Goal: Answer question/provide support

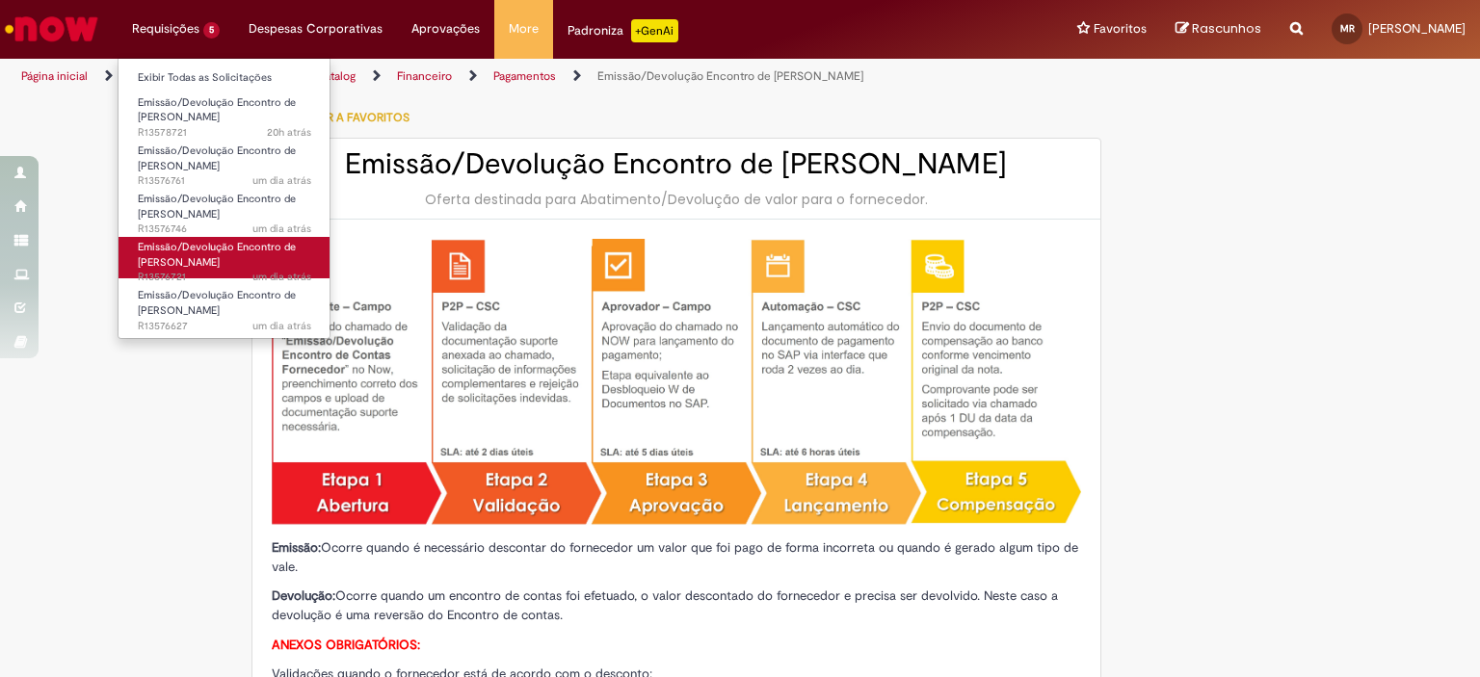
click at [197, 253] on link "Emissão/Devolução Encontro de Contas Fornecedor um dia atrás um dia atrás R1357…" at bounding box center [224, 257] width 212 height 41
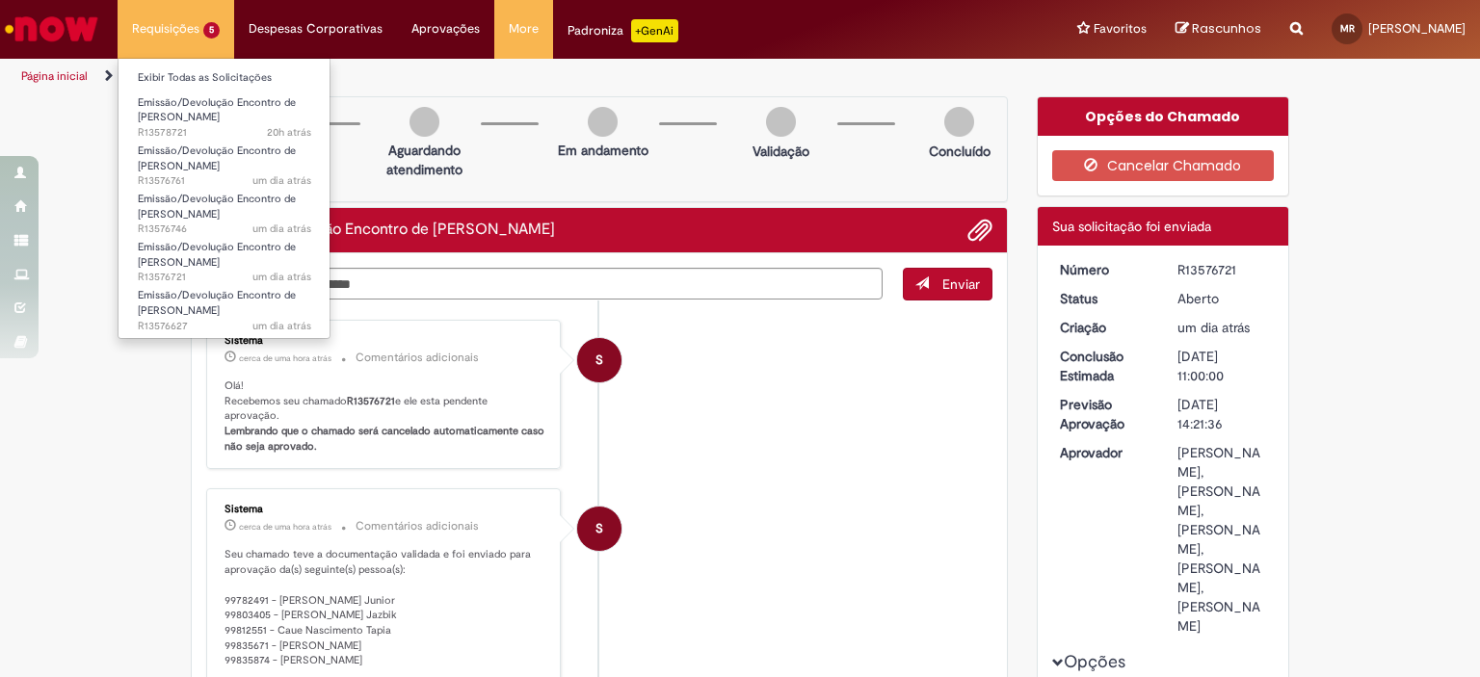
click at [193, 35] on li "Requisições 5 Exibir Todas as Solicitações Emissão/Devolução Encontro de Contas…" at bounding box center [176, 29] width 117 height 58
click at [192, 303] on span "Emissão/Devolução Encontro de [PERSON_NAME]" at bounding box center [217, 303] width 158 height 30
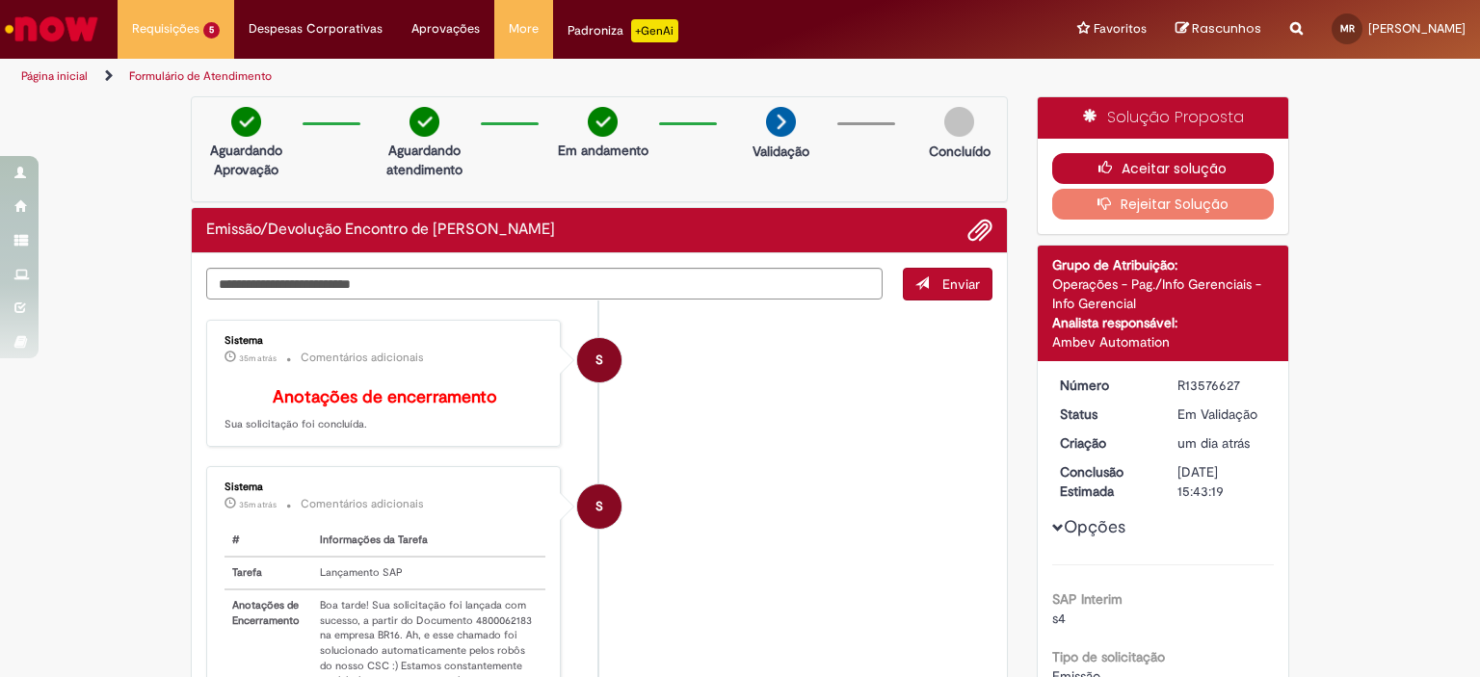
click at [1121, 155] on button "Aceitar solução" at bounding box center [1163, 168] width 223 height 31
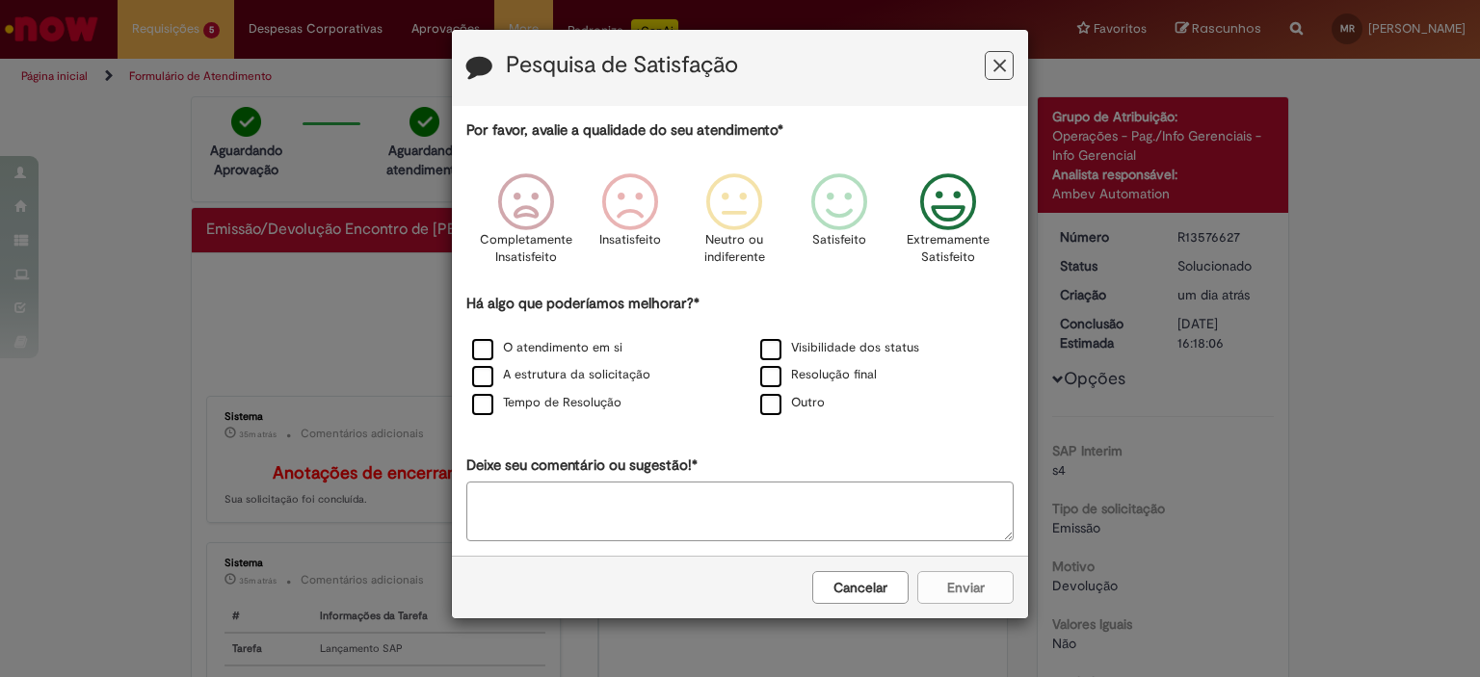
click at [944, 230] on icon "Feedback" at bounding box center [948, 202] width 72 height 58
drag, startPoint x: 846, startPoint y: 368, endPoint x: 847, endPoint y: 424, distance: 55.9
click at [845, 368] on label "Resolução final" at bounding box center [818, 375] width 117 height 18
click at [932, 573] on button "Enviar" at bounding box center [965, 587] width 96 height 33
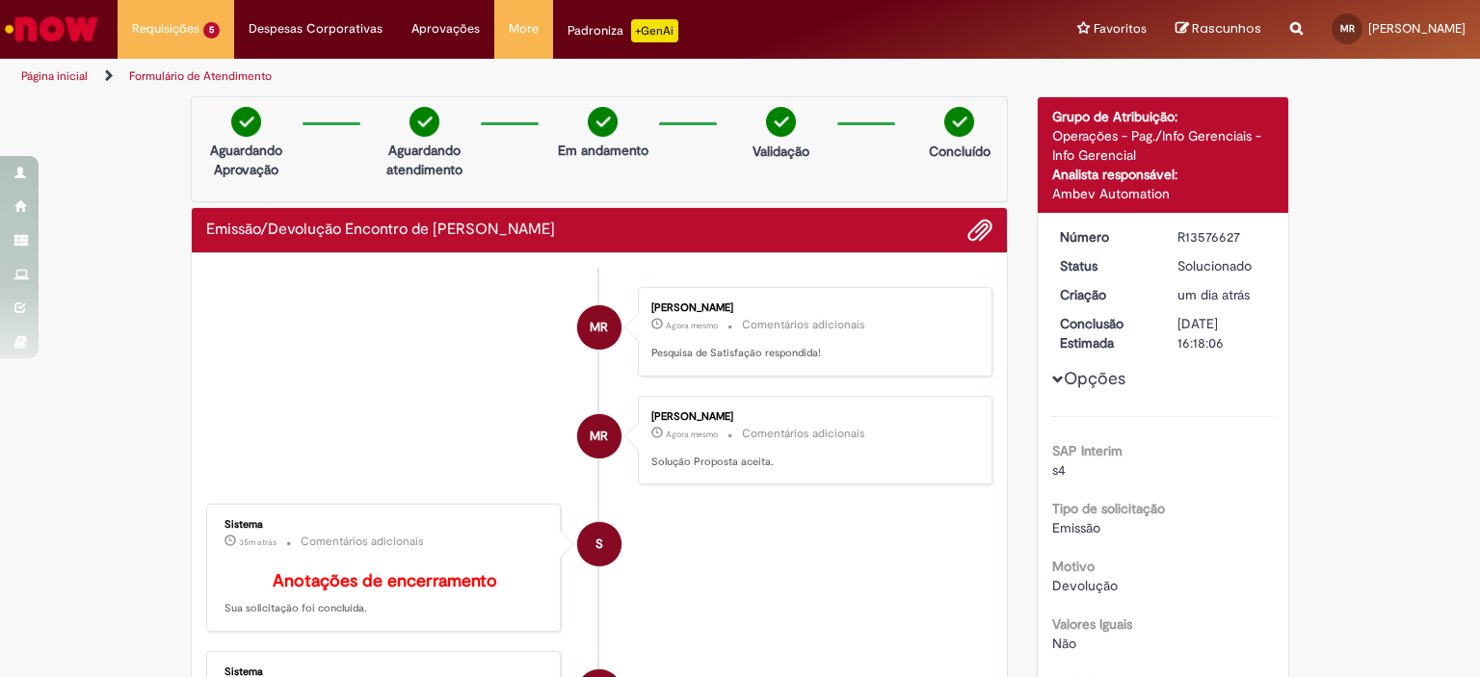
click at [709, 212] on div "Obrigado por compartilhar sua avaliação! [GEOGRAPHIC_DATA]" at bounding box center [740, 338] width 1480 height 677
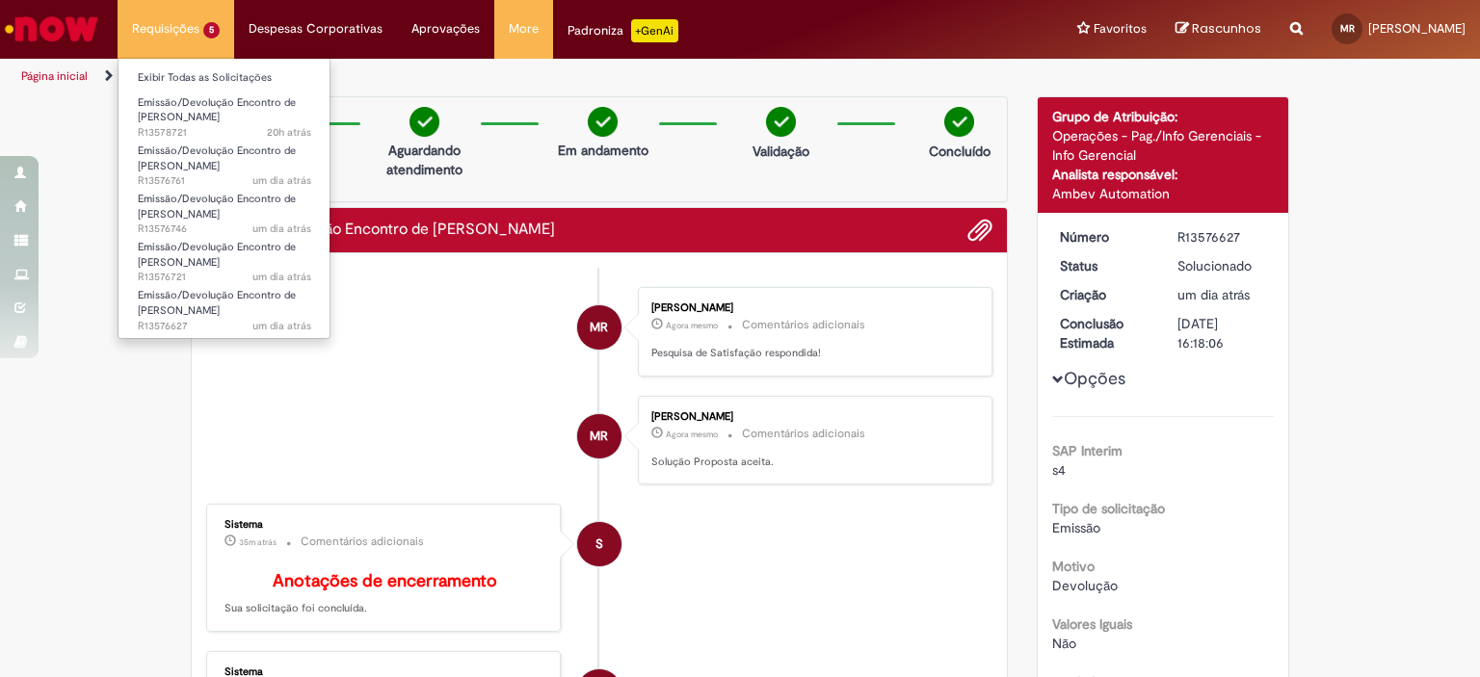
click at [152, 20] on li "Requisições 5 Exibir Todas as Solicitações Emissão/Devolução Encontro de Contas…" at bounding box center [176, 29] width 117 height 58
click at [220, 265] on span "Emissão/Devolução Encontro de [PERSON_NAME]" at bounding box center [217, 255] width 158 height 30
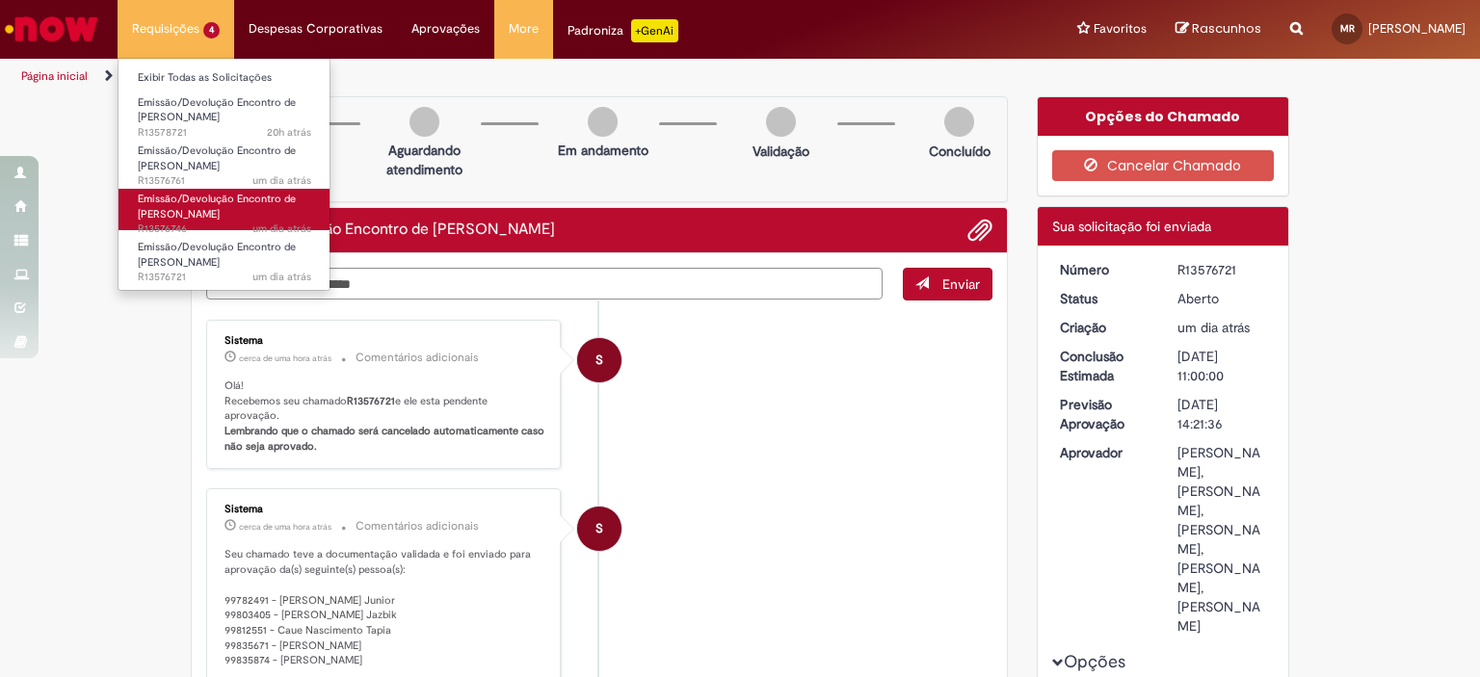
click at [218, 209] on span "Emissão/Devolução Encontro de [PERSON_NAME]" at bounding box center [217, 207] width 158 height 30
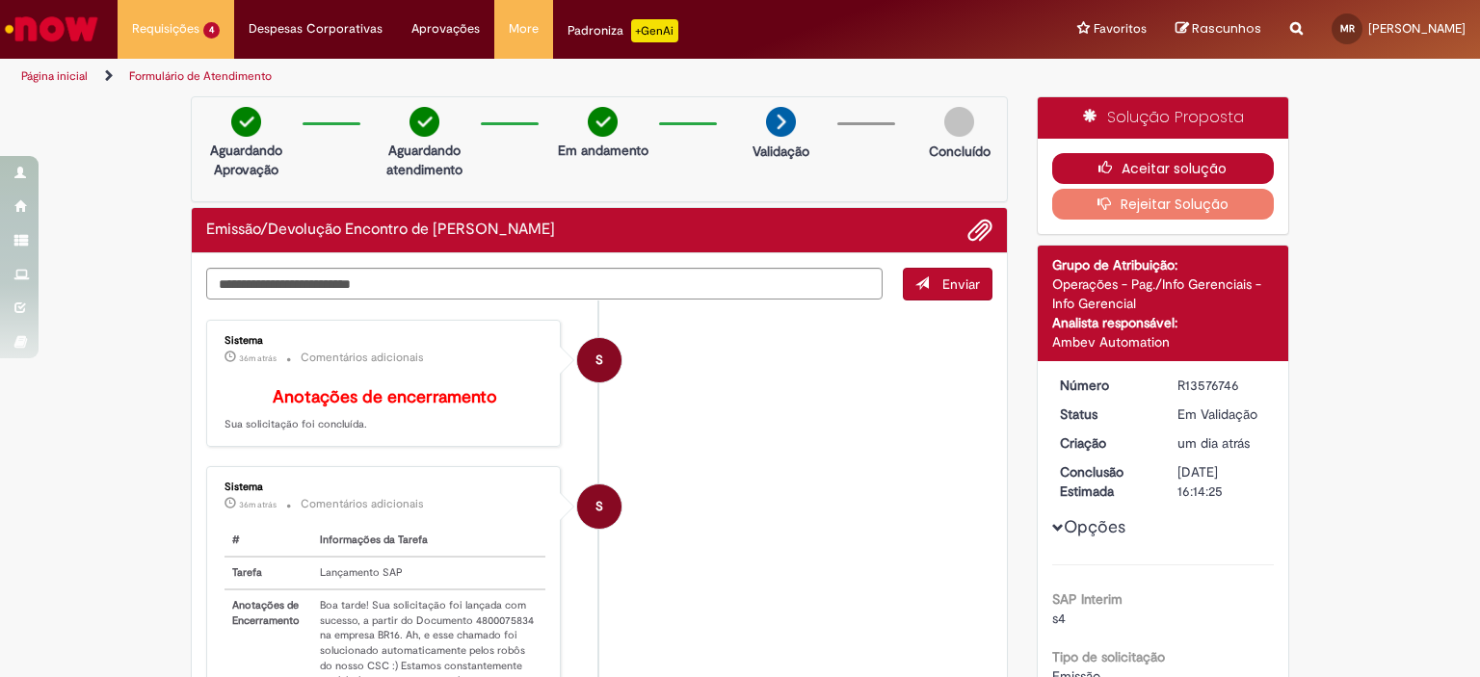
click at [1123, 165] on button "Aceitar solução" at bounding box center [1163, 168] width 223 height 31
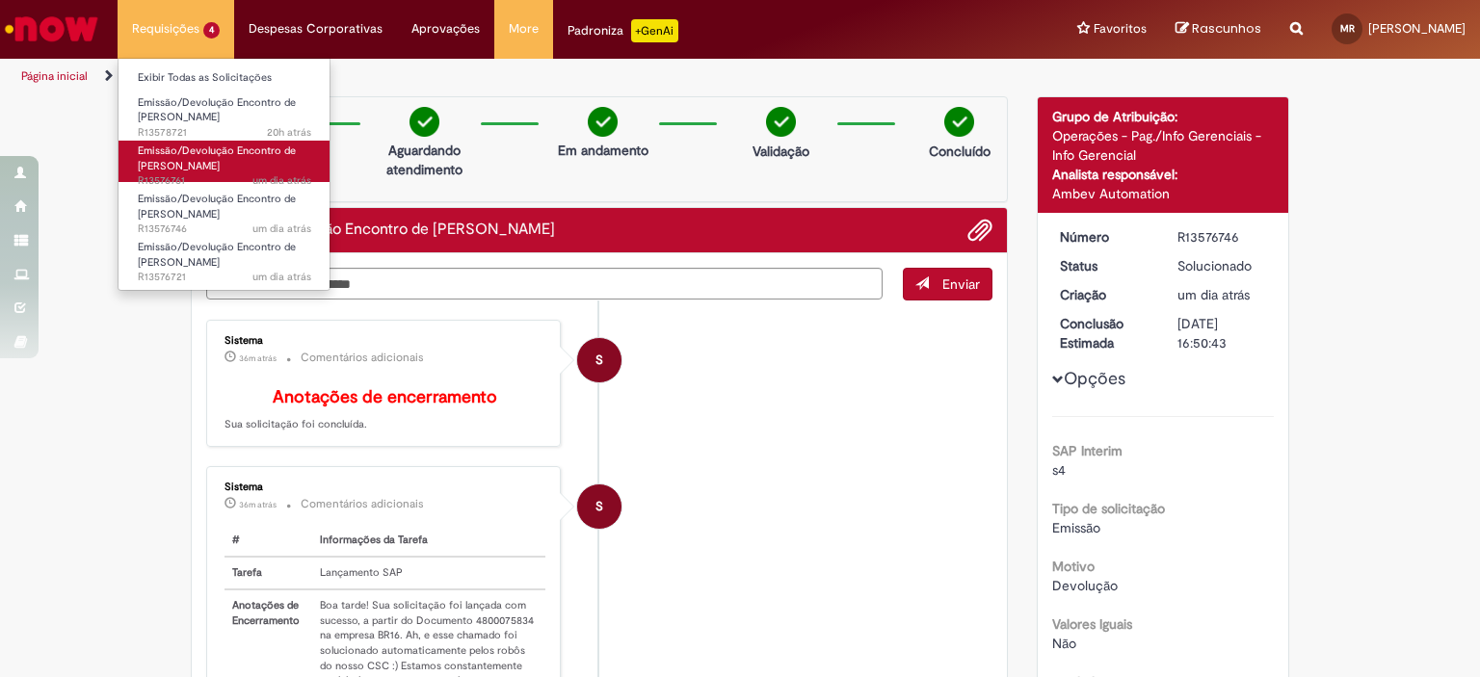
click at [186, 158] on span "Emissão/Devolução Encontro de [PERSON_NAME]" at bounding box center [217, 159] width 158 height 30
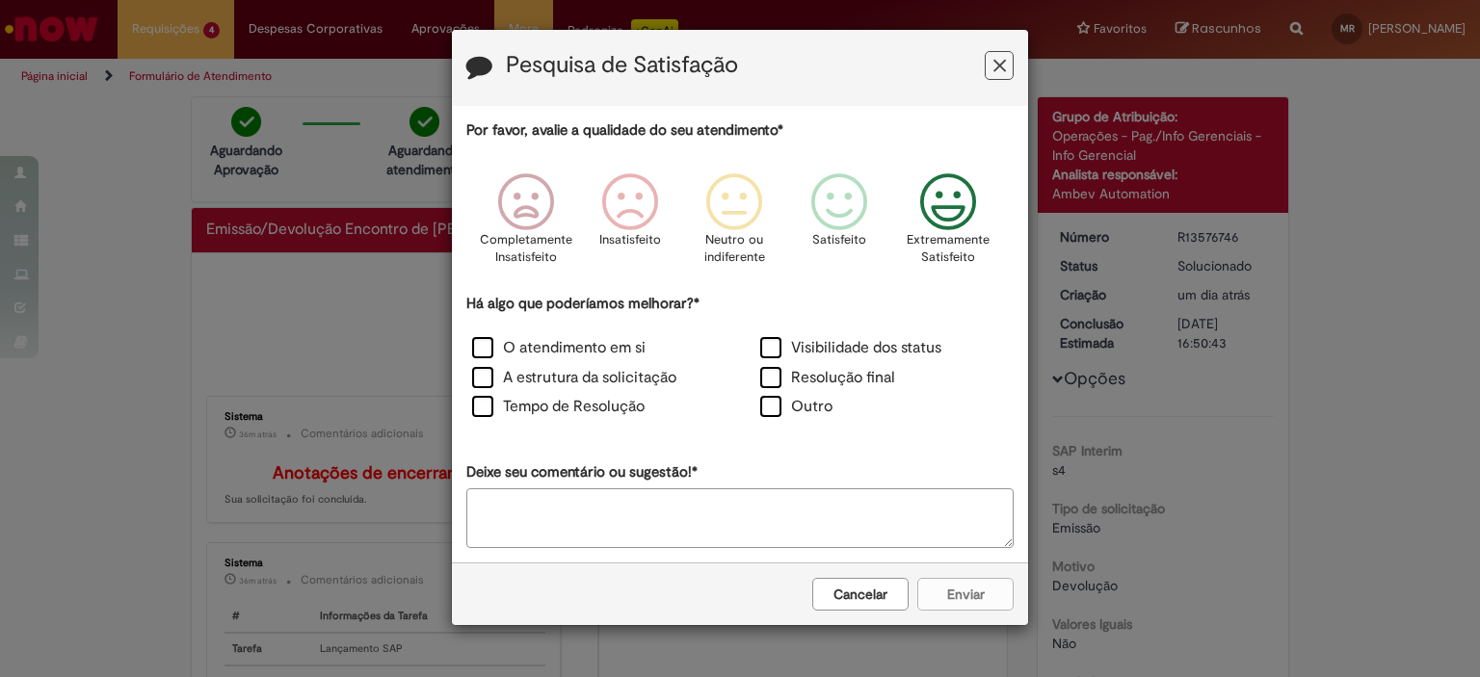
click at [944, 229] on icon "Feedback" at bounding box center [948, 202] width 72 height 58
click at [845, 374] on label "Resolução final" at bounding box center [827, 378] width 135 height 22
click at [941, 592] on button "Enviar" at bounding box center [965, 594] width 96 height 33
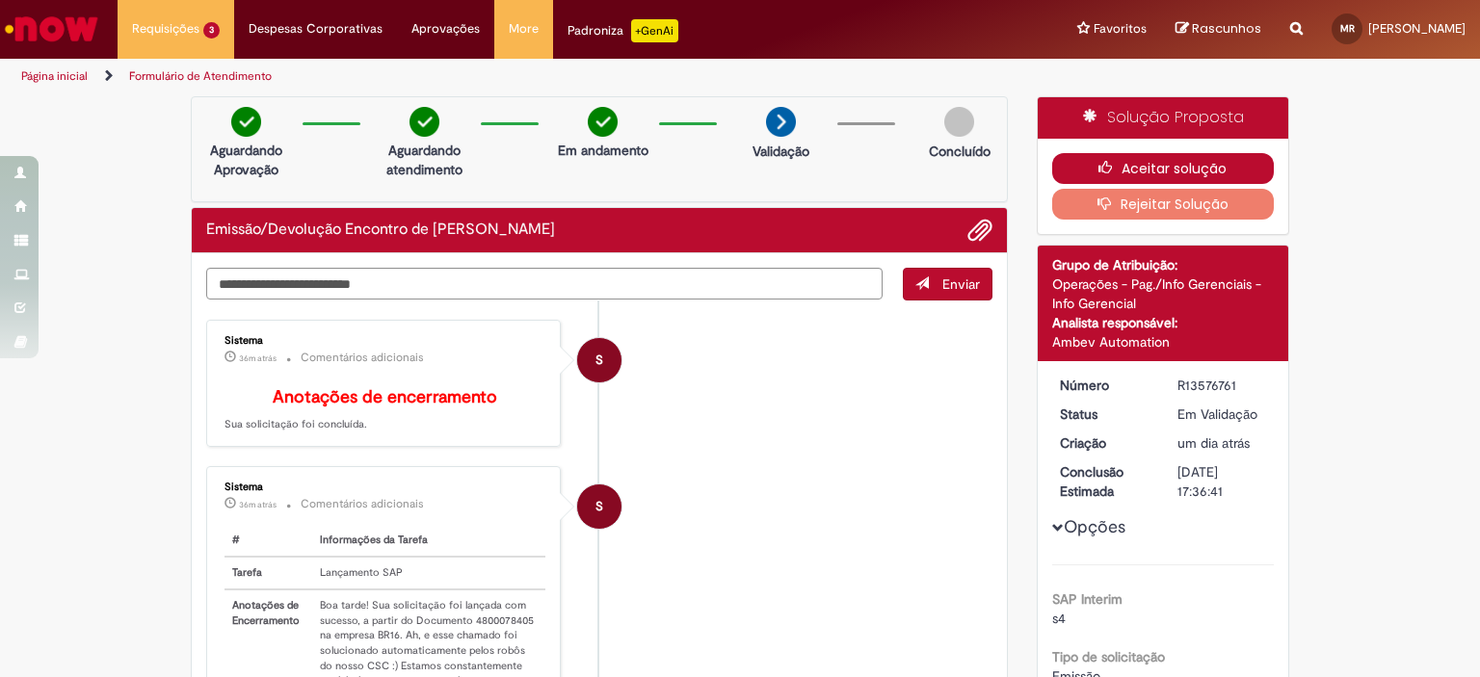
click at [1083, 163] on button "Aceitar solução" at bounding box center [1163, 168] width 223 height 31
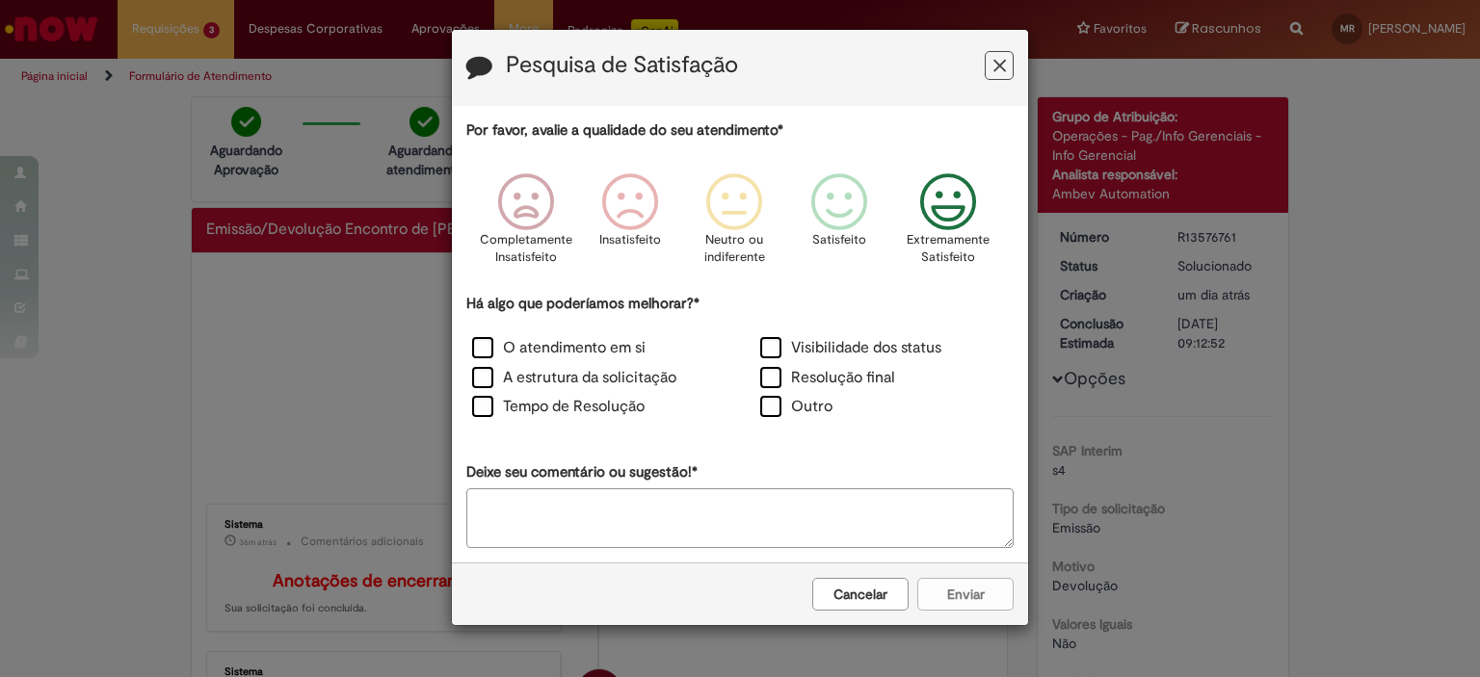
click at [916, 216] on icon "Feedback" at bounding box center [948, 202] width 72 height 58
click at [932, 219] on icon "Feedback" at bounding box center [948, 202] width 72 height 58
click at [805, 385] on label "Resolução final" at bounding box center [827, 378] width 135 height 22
click at [926, 589] on button "Enviar" at bounding box center [965, 594] width 96 height 33
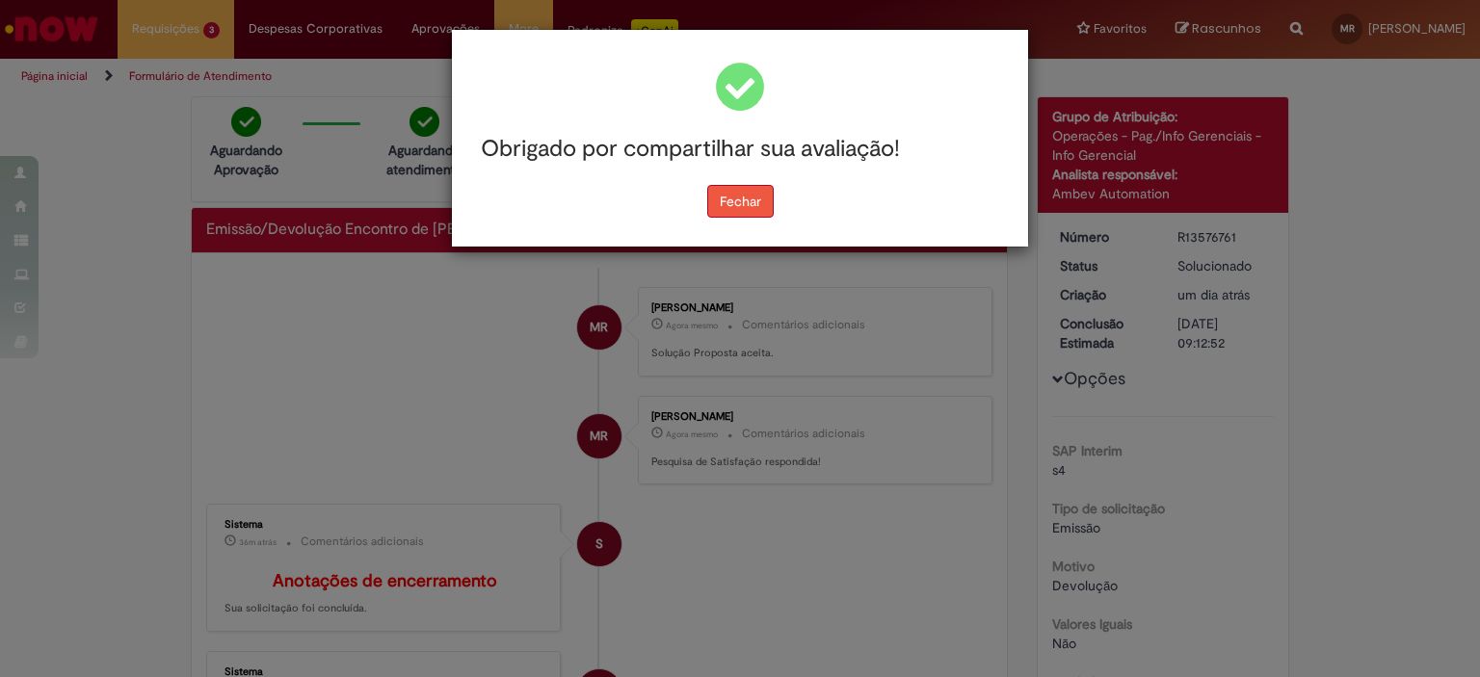
click at [756, 190] on button "Fechar" at bounding box center [740, 201] width 66 height 33
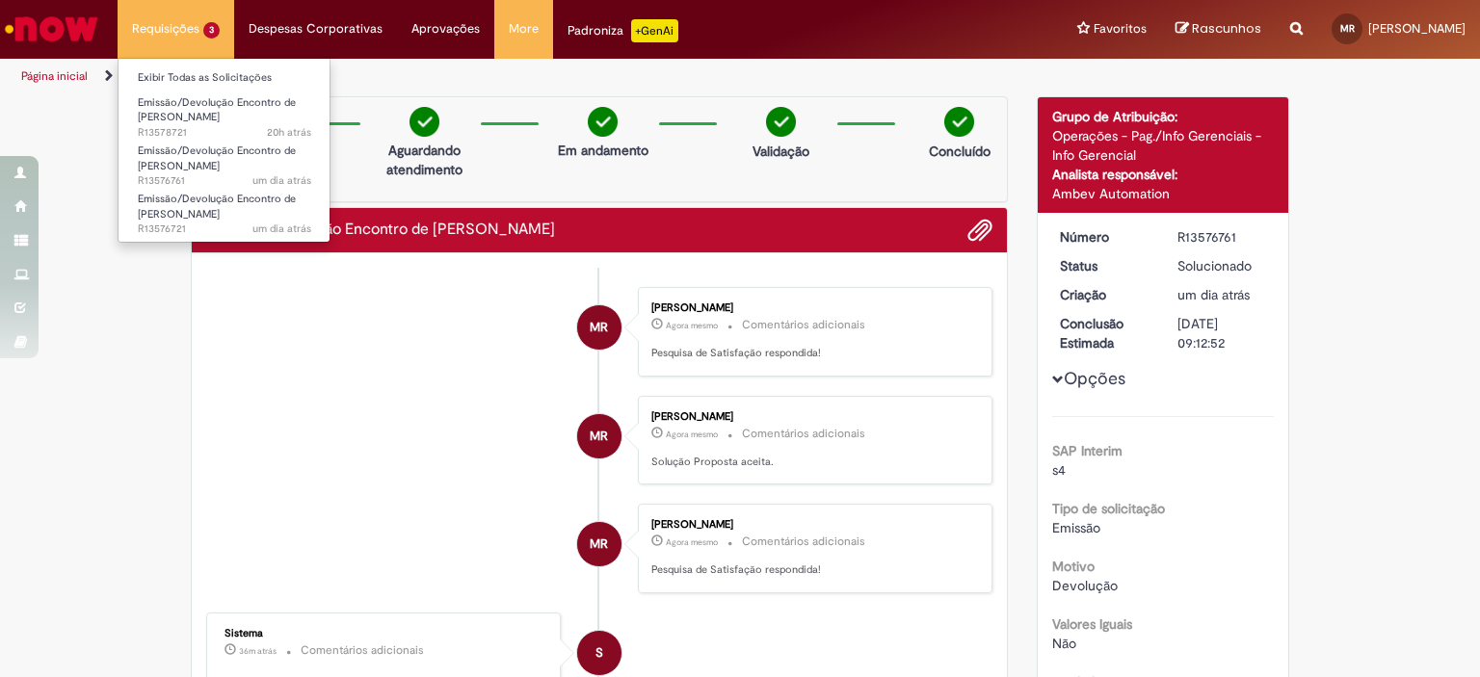
click at [165, 39] on li "Requisições 3 Exibir Todas as Solicitações Emissão/Devolução Encontro de Contas…" at bounding box center [176, 29] width 117 height 58
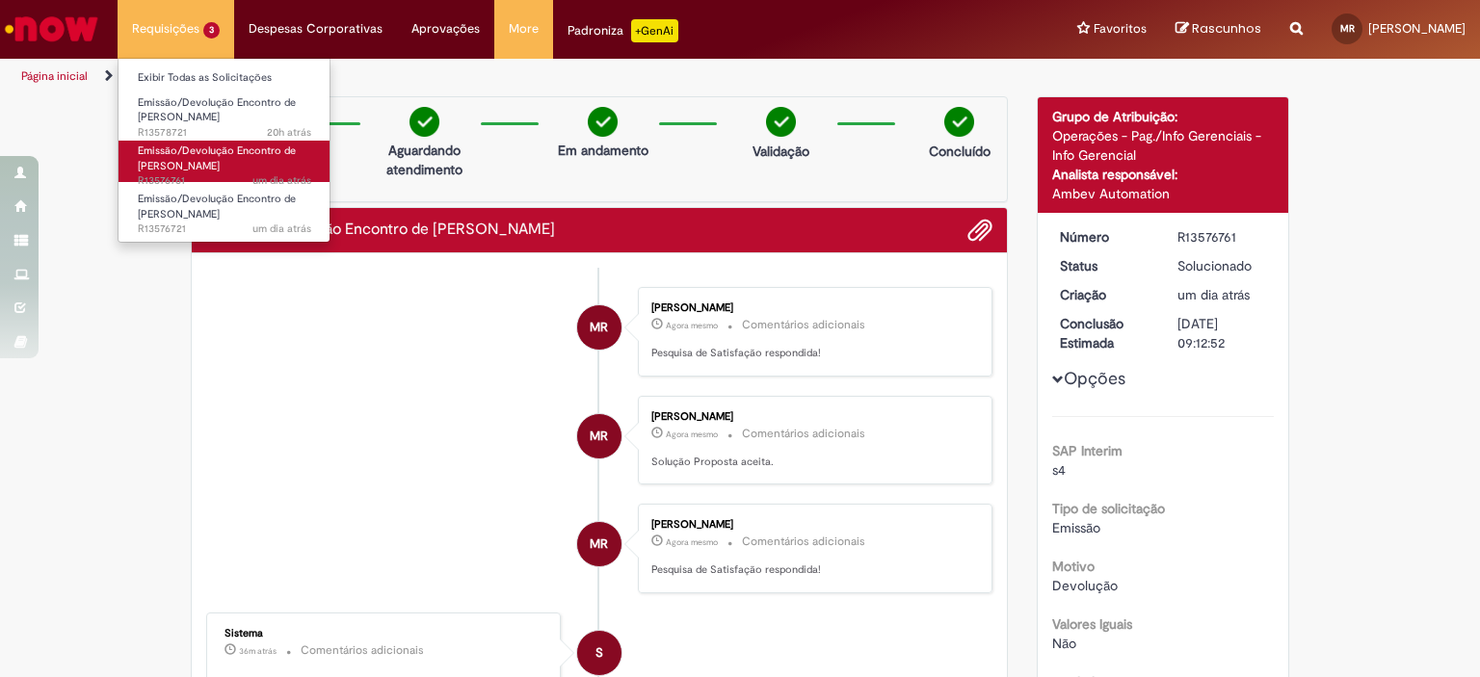
click at [193, 166] on span "Emissão/Devolução Encontro de [PERSON_NAME]" at bounding box center [217, 159] width 158 height 30
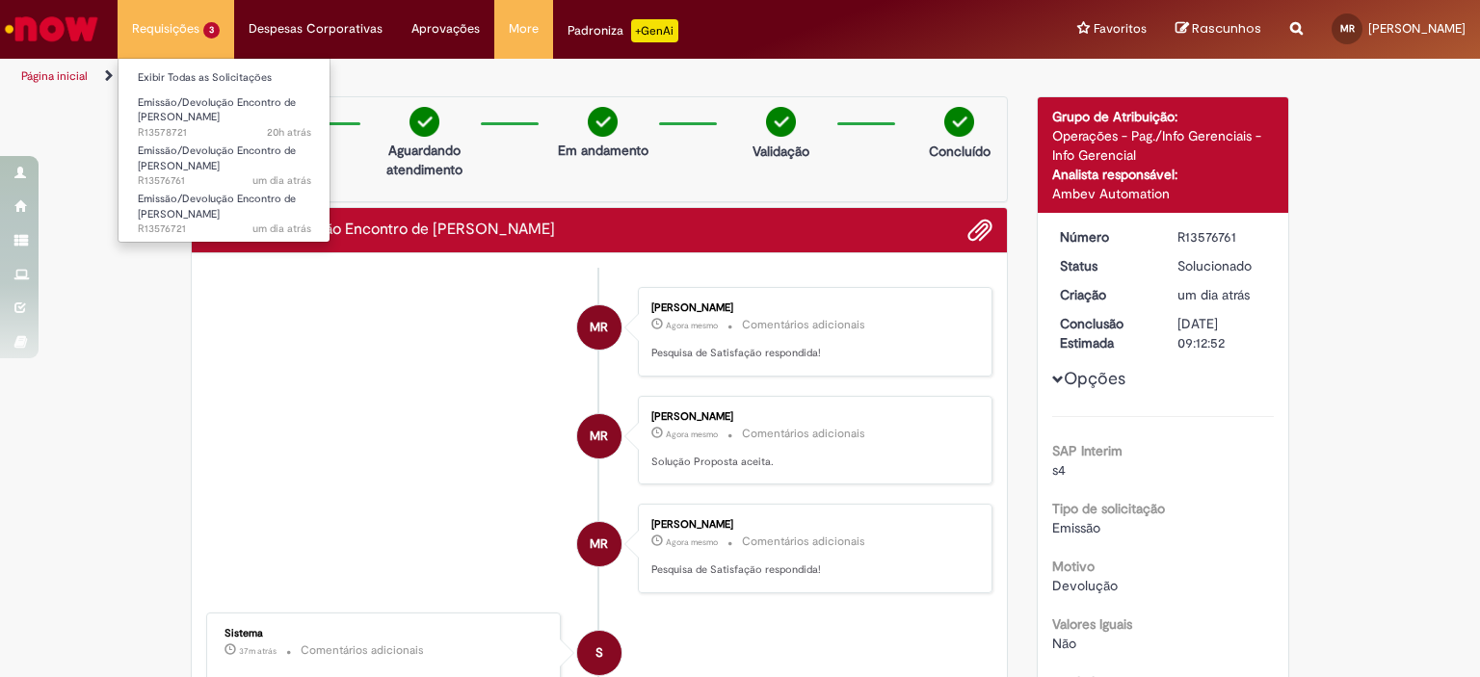
click at [166, 26] on li "Requisições 3 Exibir Todas as Solicitações Emissão/Devolução Encontro de Contas…" at bounding box center [176, 29] width 117 height 58
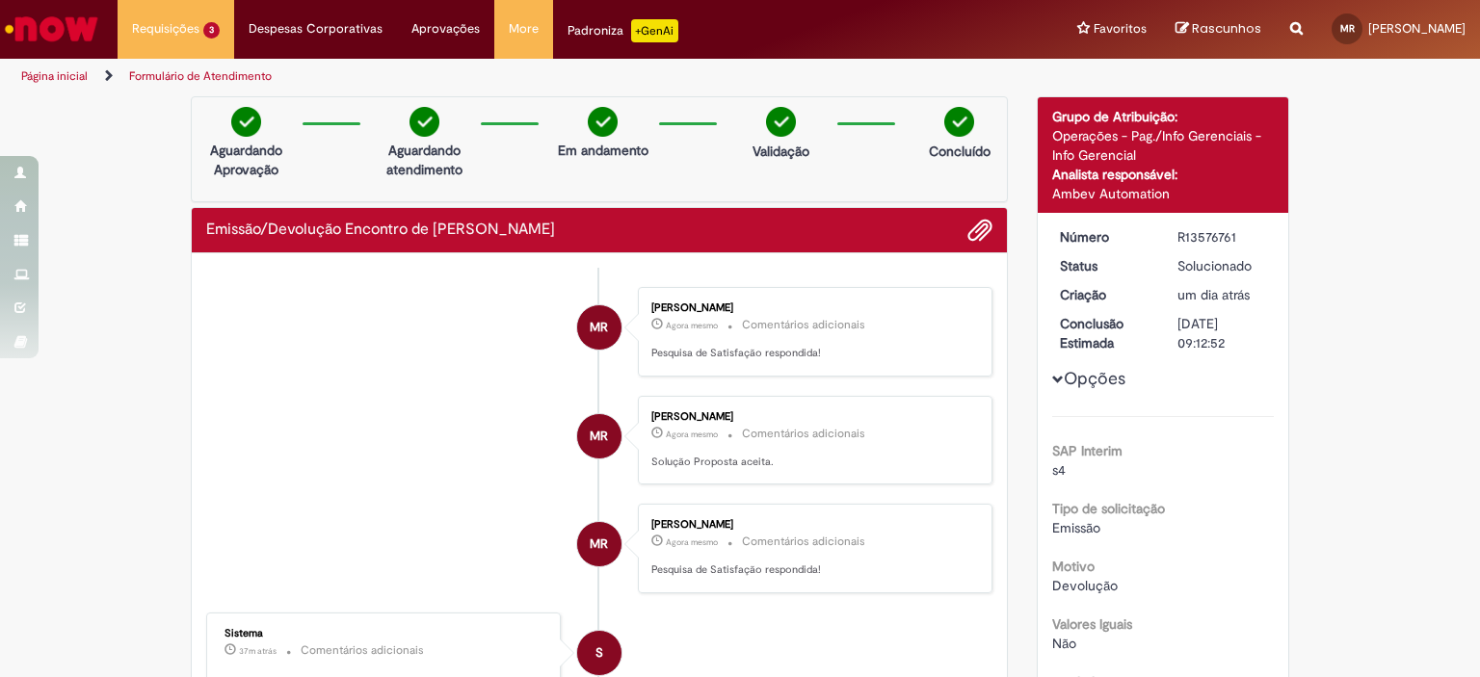
click at [346, 326] on li "MR [PERSON_NAME] Agora mesmo Agora mesmo Comentários adicionais Pesquisa de Sat…" at bounding box center [599, 332] width 786 height 90
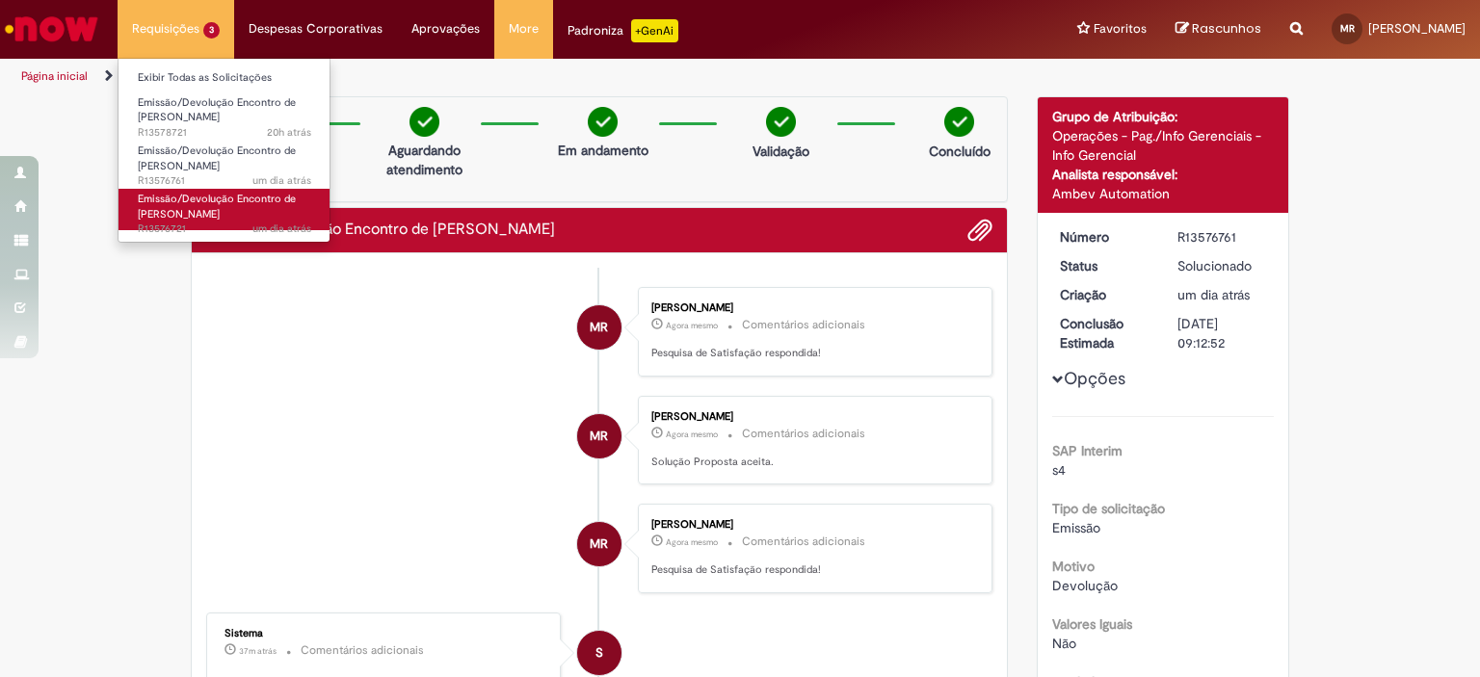
click at [197, 220] on span "Emissão/Devolução Encontro de [PERSON_NAME]" at bounding box center [217, 207] width 158 height 30
